Goal: Task Accomplishment & Management: Manage account settings

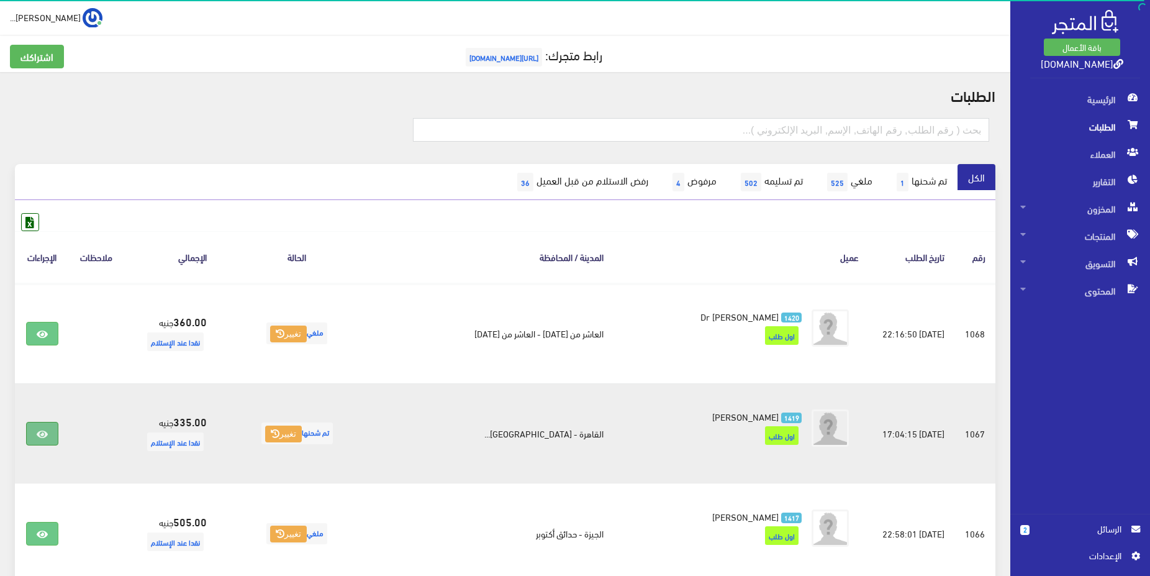
click at [45, 439] on icon at bounding box center [42, 434] width 11 height 10
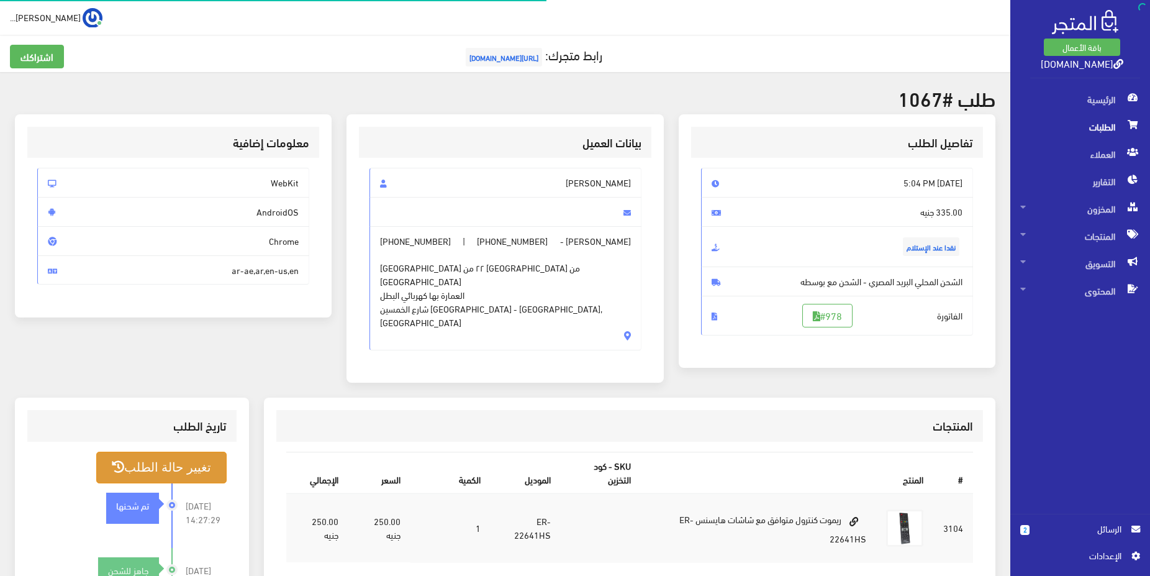
click at [193, 452] on button "تغيير حالة الطلب" at bounding box center [161, 468] width 130 height 32
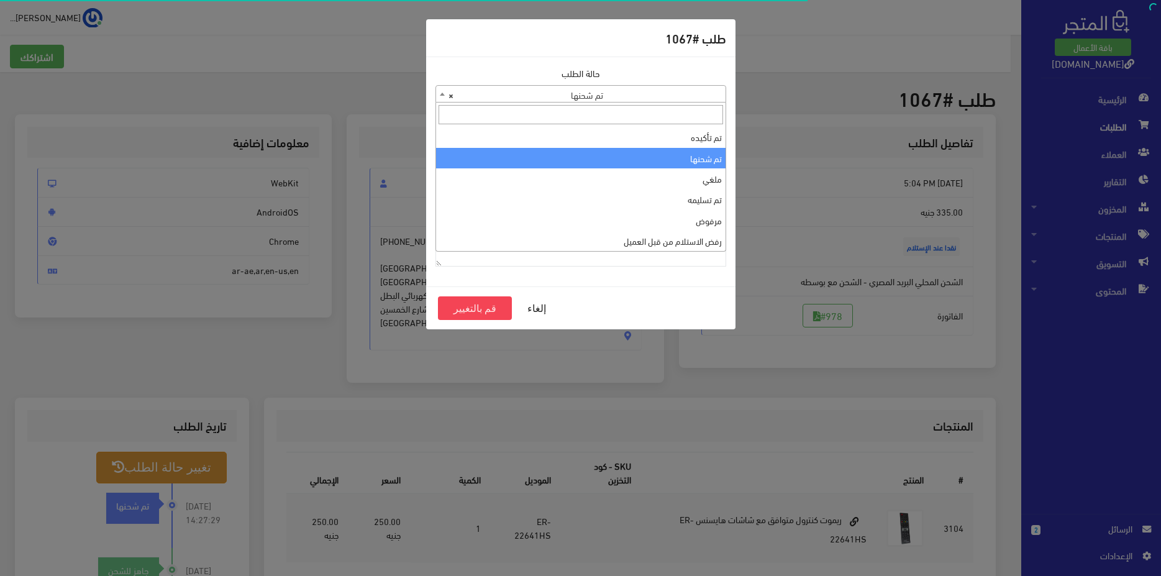
click at [663, 89] on span "× تم شحنها" at bounding box center [580, 94] width 289 height 17
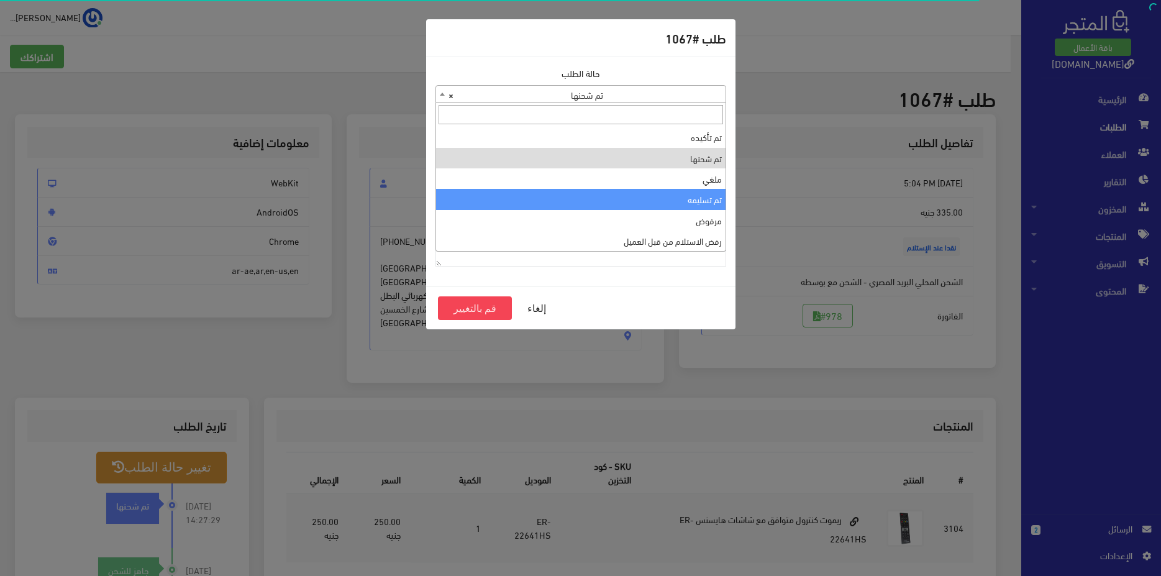
select select "4"
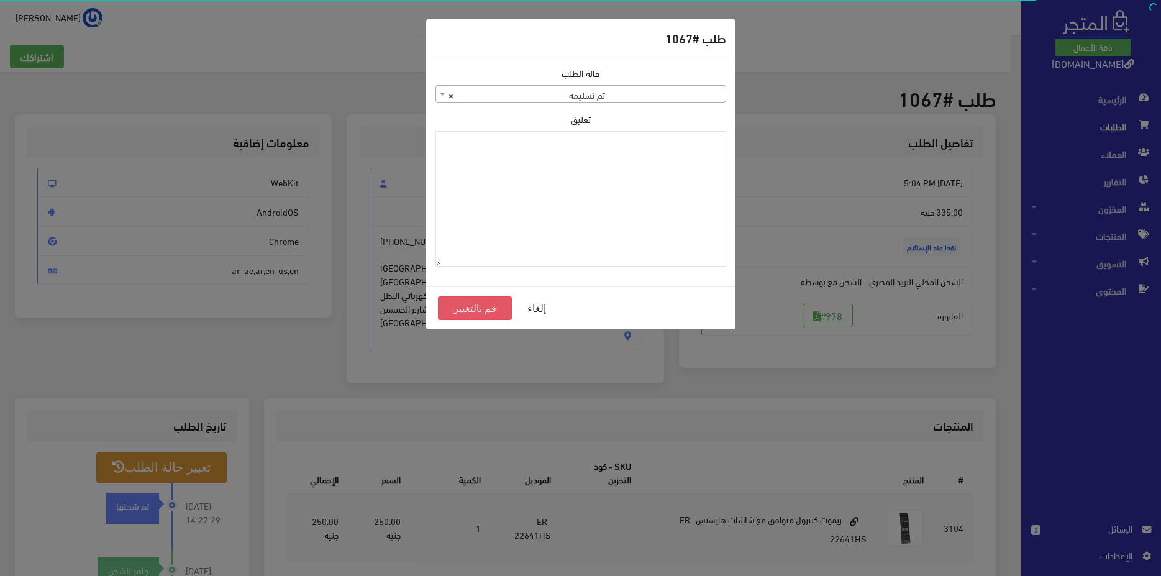
click at [495, 313] on button "قم بالتغيير" at bounding box center [475, 308] width 75 height 24
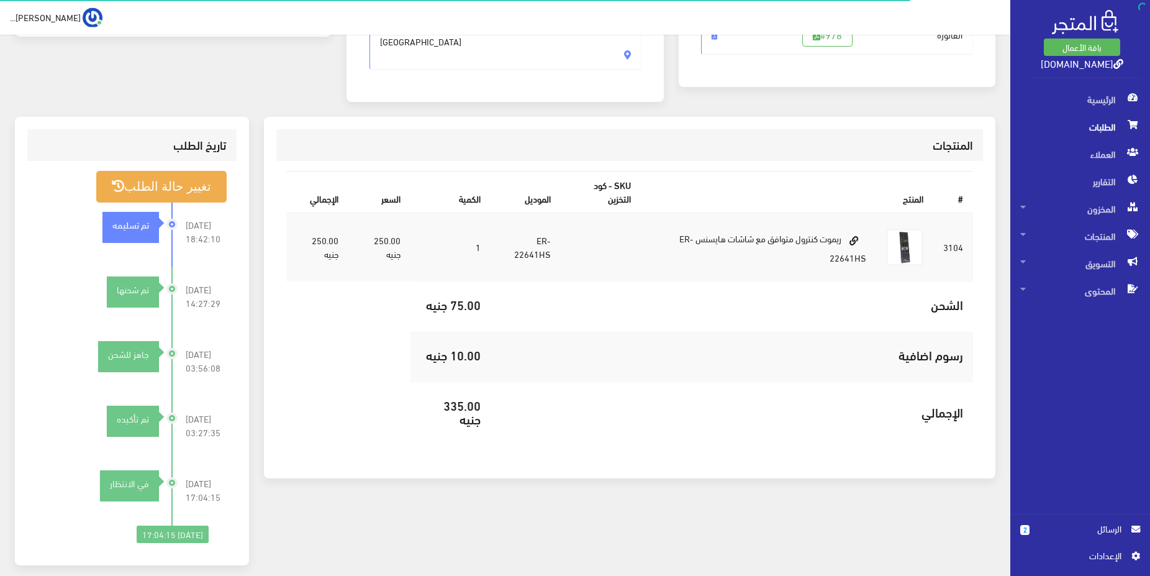
scroll to position [325, 0]
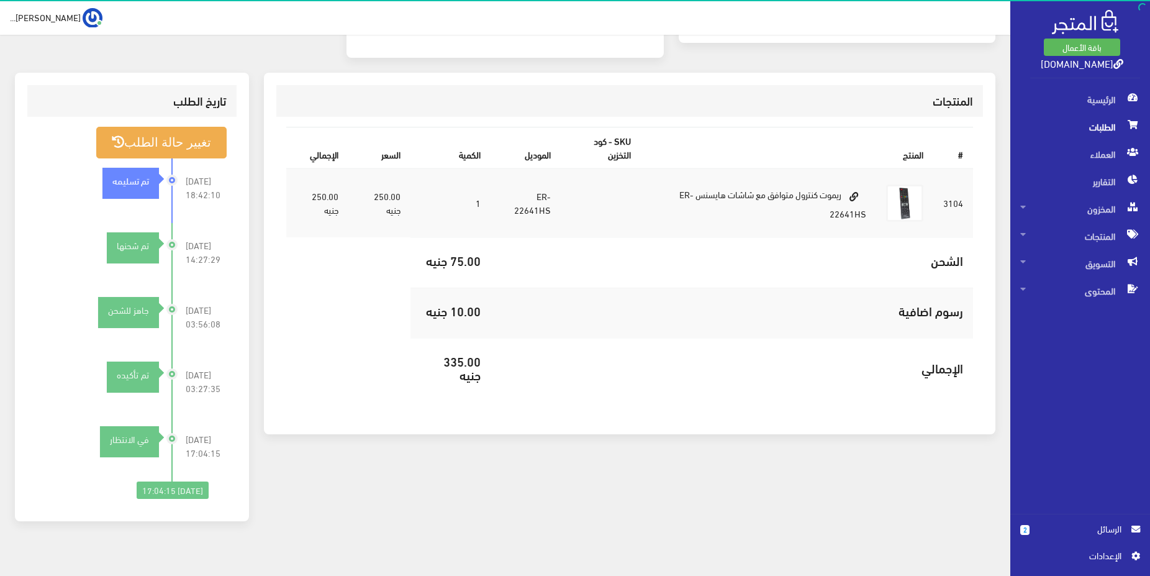
click at [1067, 130] on span "الطلبات" at bounding box center [1081, 126] width 120 height 27
